Goal: Transaction & Acquisition: Purchase product/service

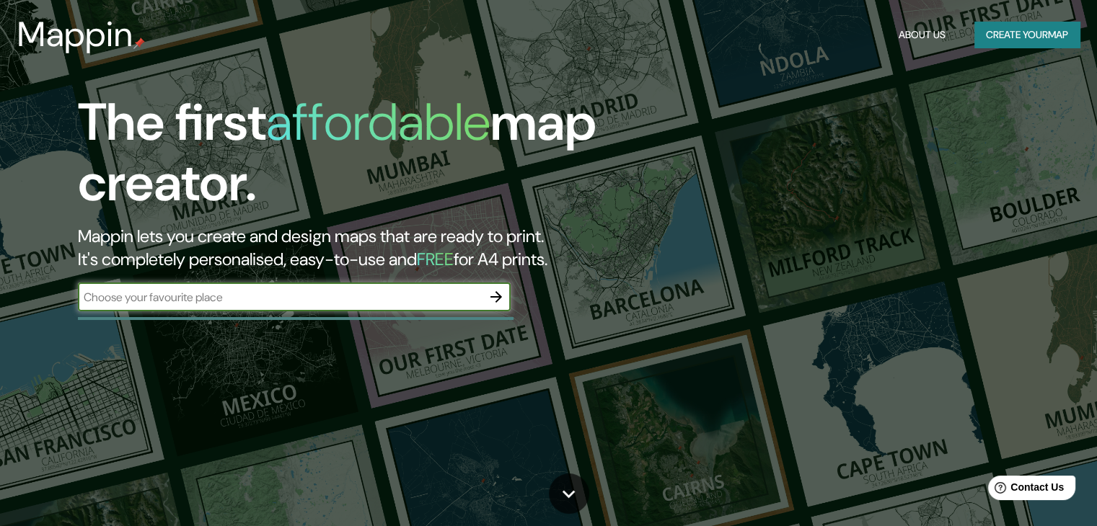
click at [327, 298] on input "text" at bounding box center [280, 297] width 404 height 17
type input "naucalpan de juárez , [GEOGRAPHIC_DATA]"
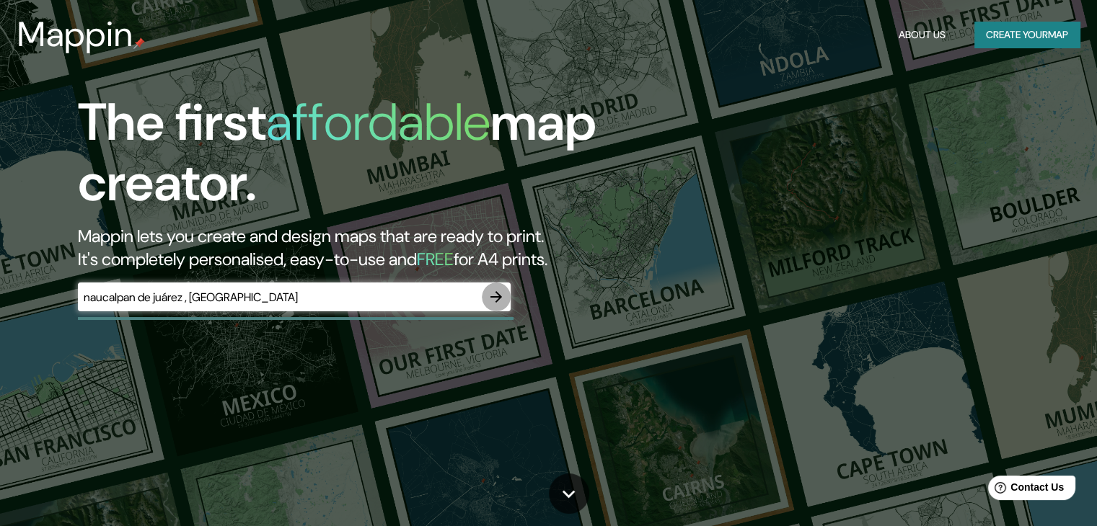
click at [503, 301] on icon "button" at bounding box center [495, 296] width 17 height 17
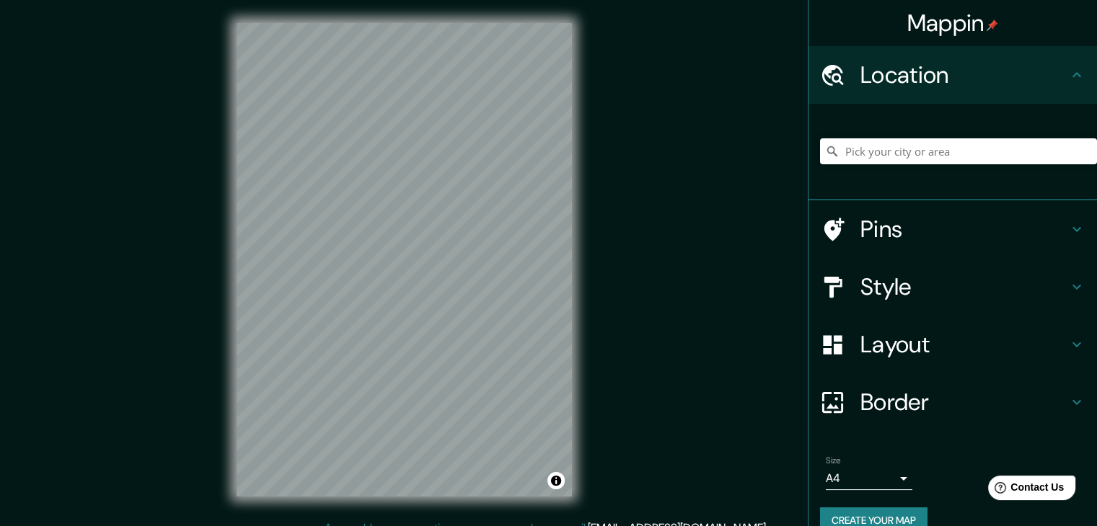
click at [598, 299] on div "Mappin Location Pins Style Layout Border Choose a border. Hint : you can make l…" at bounding box center [548, 271] width 1097 height 543
click at [857, 155] on input "Pick your city or area" at bounding box center [958, 151] width 277 height 26
type input "h"
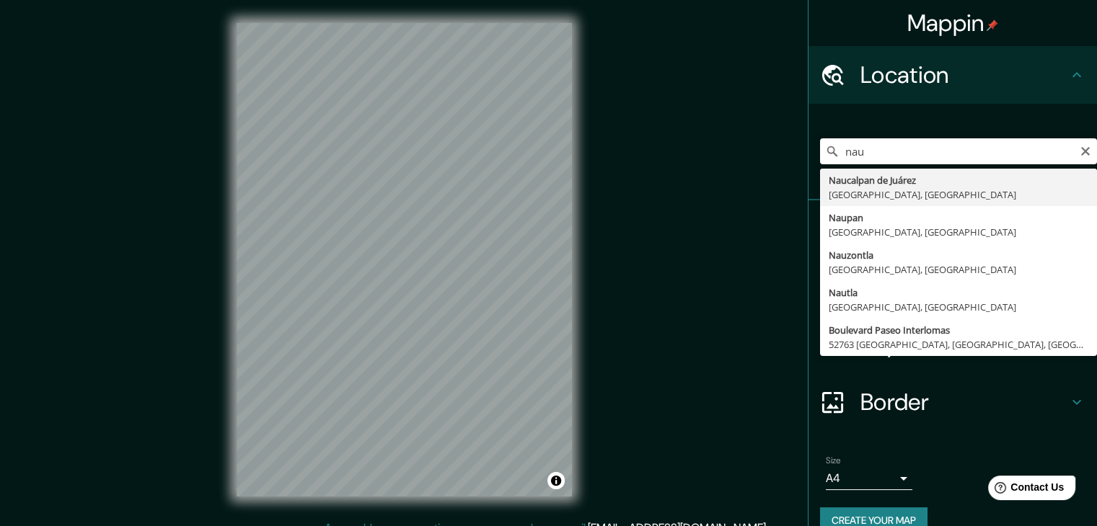
type input "Naucalpan de Juárez, [GEOGRAPHIC_DATA], [GEOGRAPHIC_DATA]"
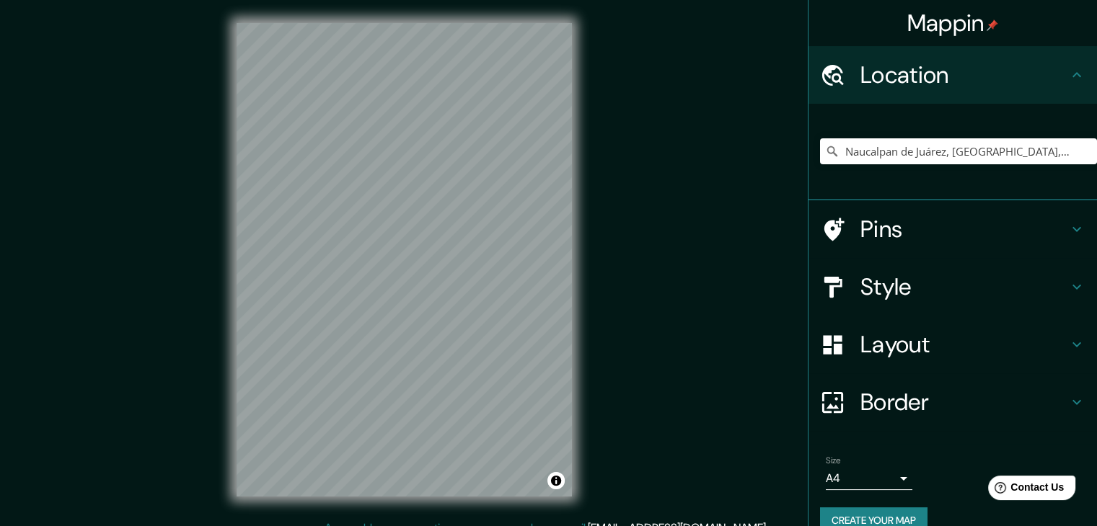
click at [885, 348] on h4 "Layout" at bounding box center [964, 344] width 208 height 29
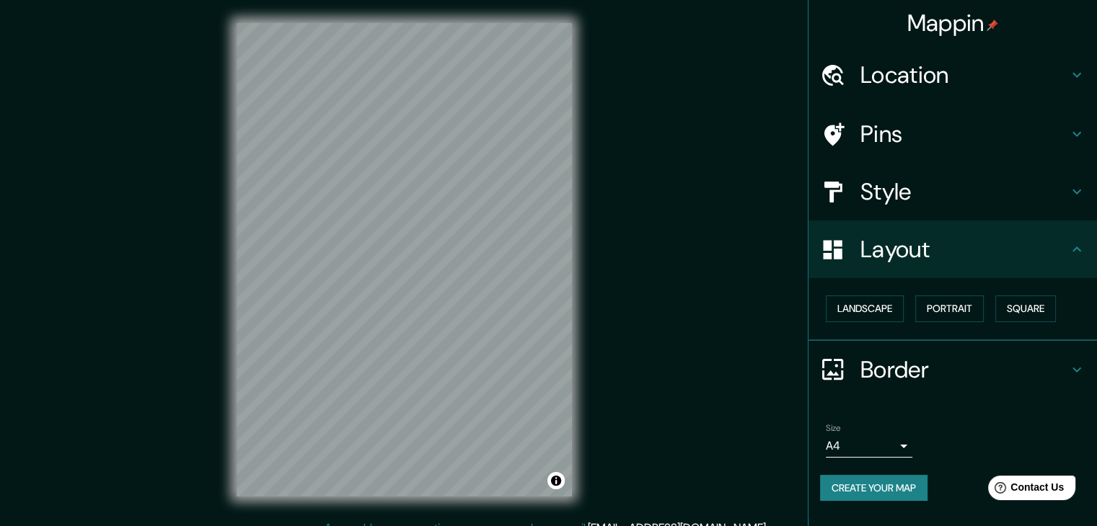
click at [912, 191] on h4 "Style" at bounding box center [964, 191] width 208 height 29
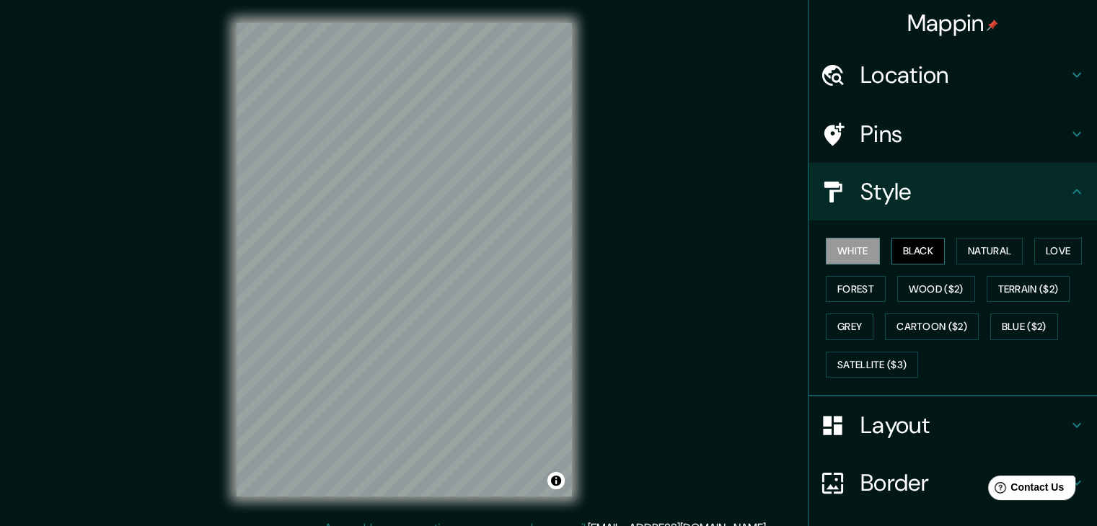
click at [905, 251] on button "Black" at bounding box center [918, 251] width 54 height 27
click at [956, 251] on button "Natural" at bounding box center [989, 251] width 66 height 27
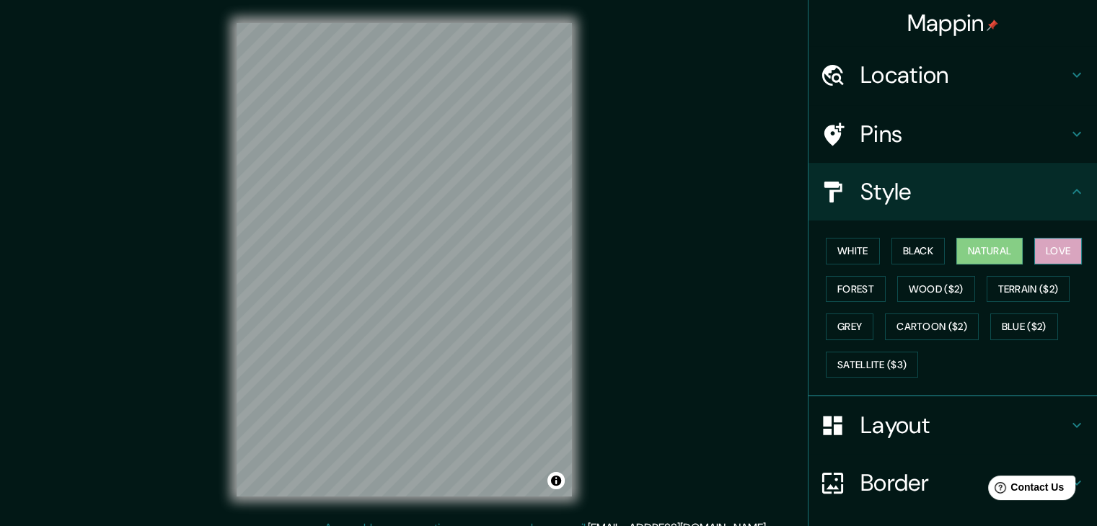
click at [1041, 253] on button "Love" at bounding box center [1058, 251] width 48 height 27
click at [840, 288] on button "Forest" at bounding box center [856, 289] width 60 height 27
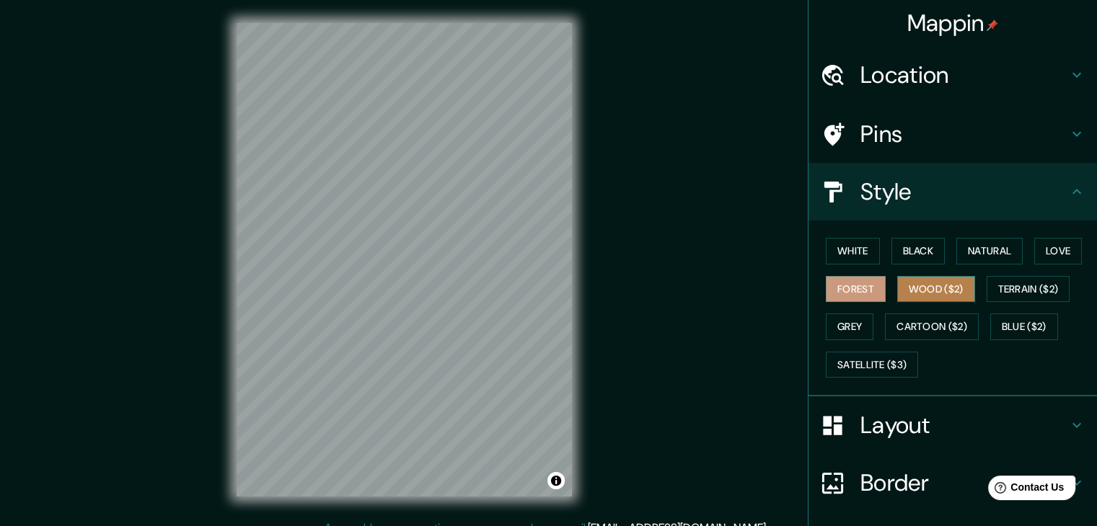
click at [909, 286] on button "Wood ($2)" at bounding box center [936, 289] width 78 height 27
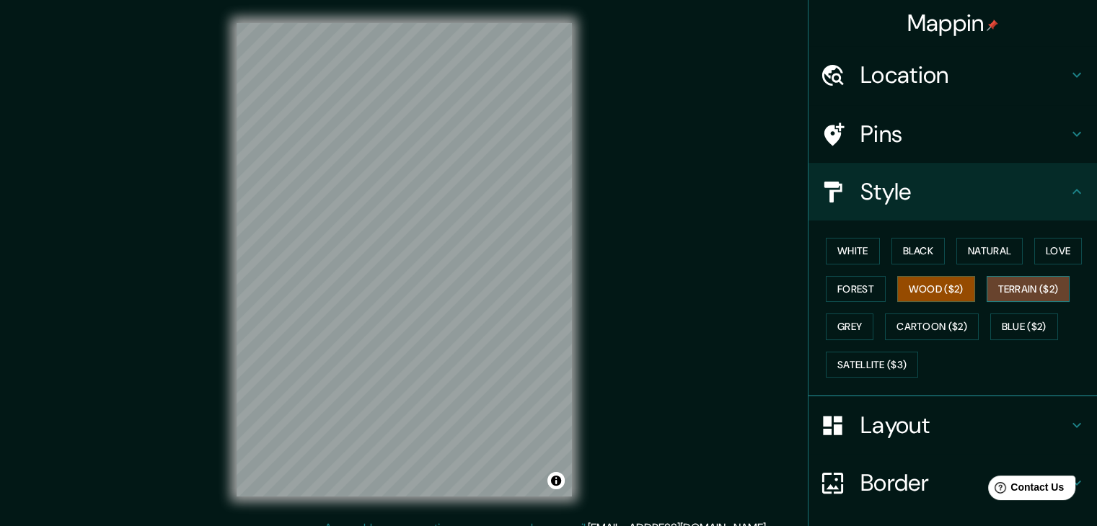
click at [1021, 291] on button "Terrain ($2)" at bounding box center [1028, 289] width 84 height 27
click at [836, 309] on div "White Black Natural Love Forest Wood ($2) Terrain ($2) Grey Cartoon ($2) Blue (…" at bounding box center [958, 307] width 277 height 151
click at [836, 314] on button "Grey" at bounding box center [850, 327] width 48 height 27
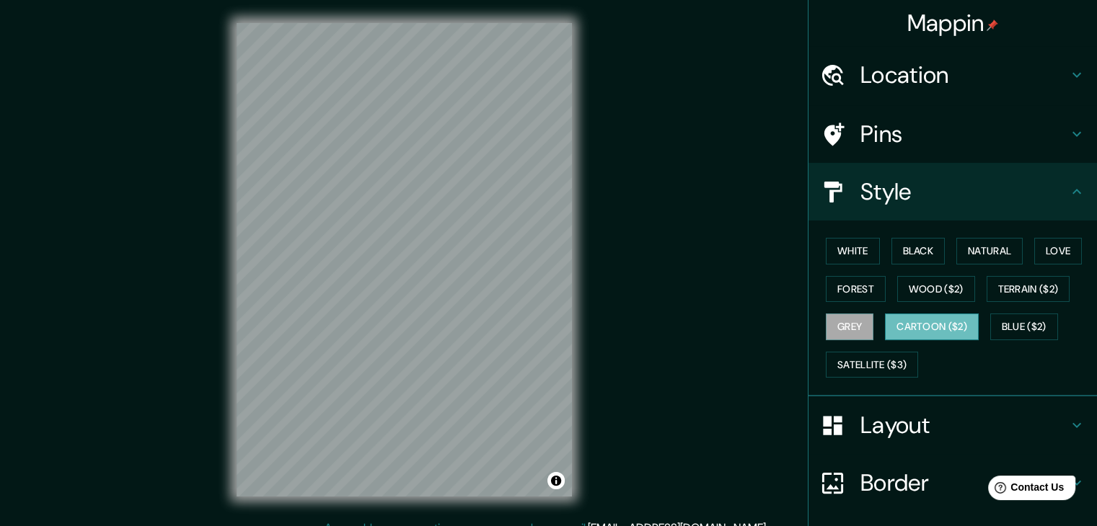
click at [908, 323] on button "Cartoon ($2)" at bounding box center [932, 327] width 94 height 27
click at [1012, 327] on button "Blue ($2)" at bounding box center [1024, 327] width 68 height 27
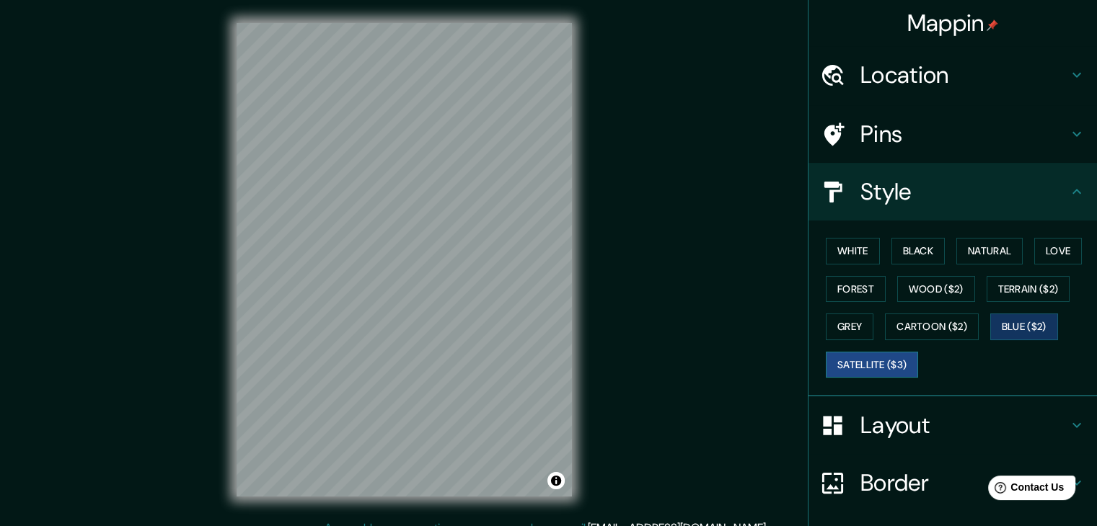
click at [889, 366] on button "Satellite ($3)" at bounding box center [872, 365] width 92 height 27
click at [850, 250] on button "White" at bounding box center [853, 251] width 54 height 27
click at [868, 364] on button "Satellite ($3)" at bounding box center [872, 365] width 92 height 27
drag, startPoint x: 851, startPoint y: 380, endPoint x: 839, endPoint y: 375, distance: 13.3
click at [839, 375] on div "White Black Natural Love Forest Wood ($2) Terrain ($2) Grey Cartoon ($2) Blue (…" at bounding box center [958, 307] width 277 height 151
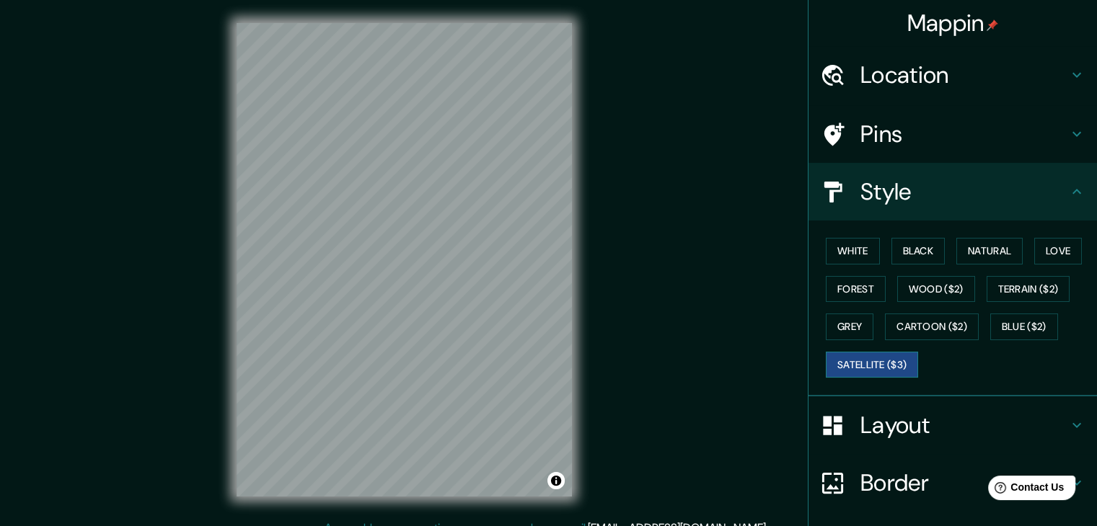
click at [831, 362] on button "Satellite ($3)" at bounding box center [872, 365] width 92 height 27
drag, startPoint x: 839, startPoint y: 244, endPoint x: 834, endPoint y: 278, distance: 34.2
click at [839, 243] on button "White" at bounding box center [853, 251] width 54 height 27
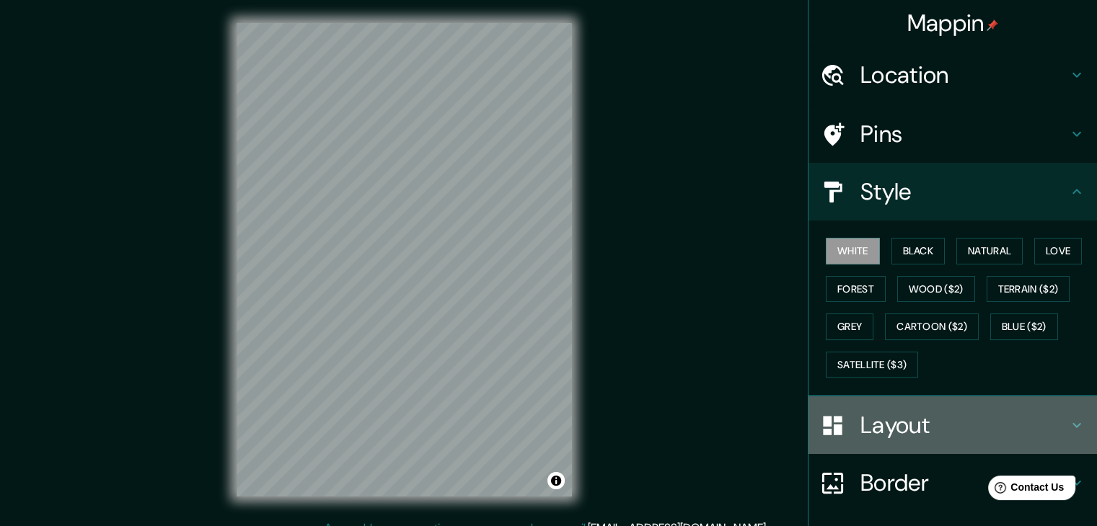
click at [894, 425] on h4 "Layout" at bounding box center [964, 425] width 208 height 29
